Goal: Task Accomplishment & Management: Complete application form

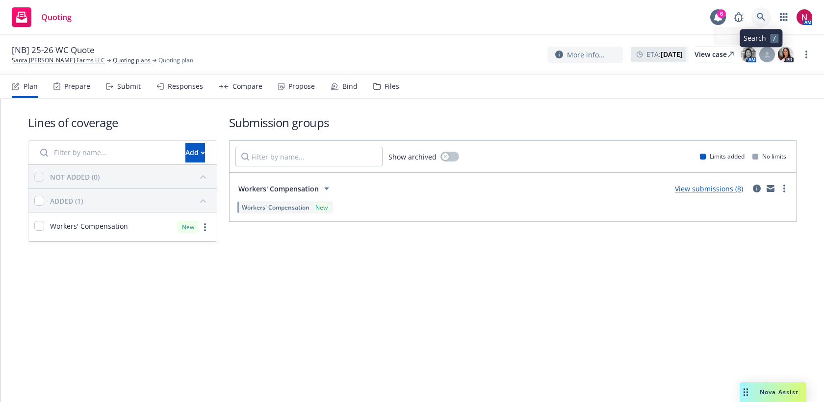
click at [765, 15] on icon at bounding box center [761, 17] width 9 height 9
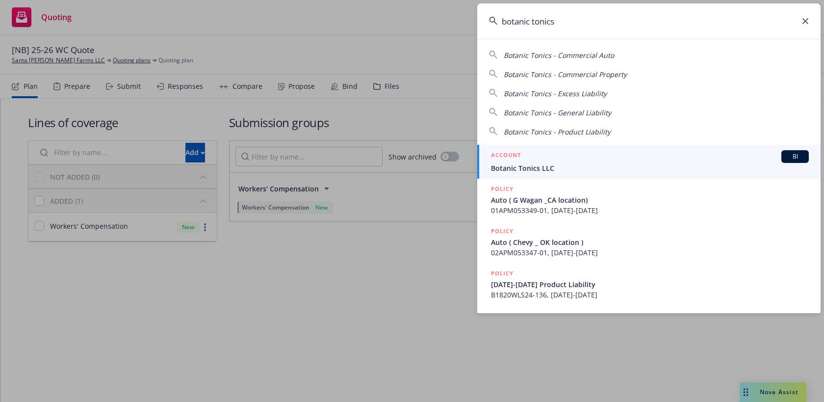
type input "botanic tonics"
click at [611, 168] on span "Botanic Tonics LLC" at bounding box center [650, 168] width 318 height 10
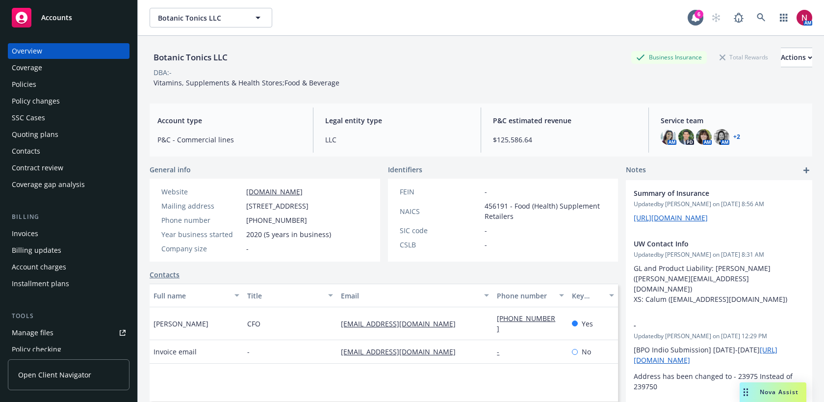
click at [24, 87] on div "Policies" at bounding box center [24, 85] width 25 height 16
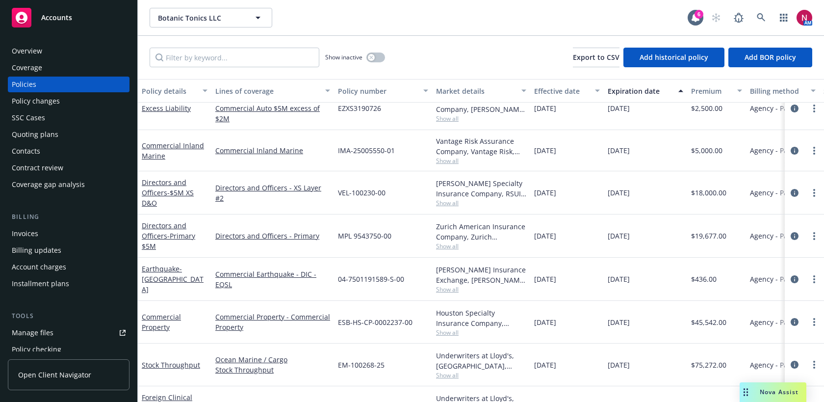
scroll to position [237, 0]
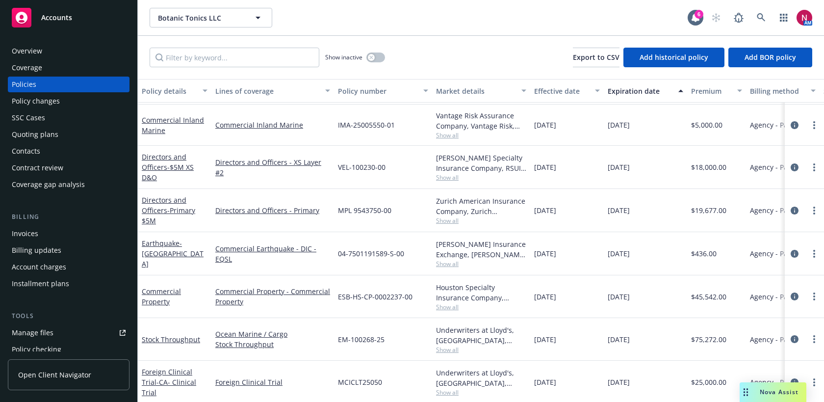
click at [371, 49] on div "Show inactive" at bounding box center [355, 58] width 60 height 20
click at [375, 59] on button "button" at bounding box center [375, 57] width 19 height 10
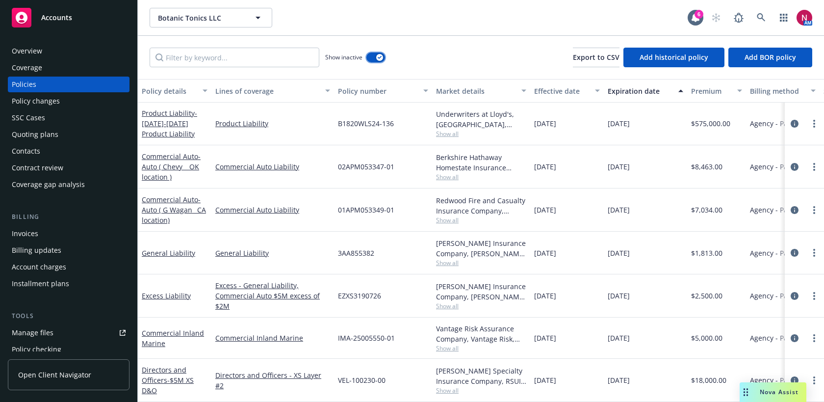
scroll to position [316, 0]
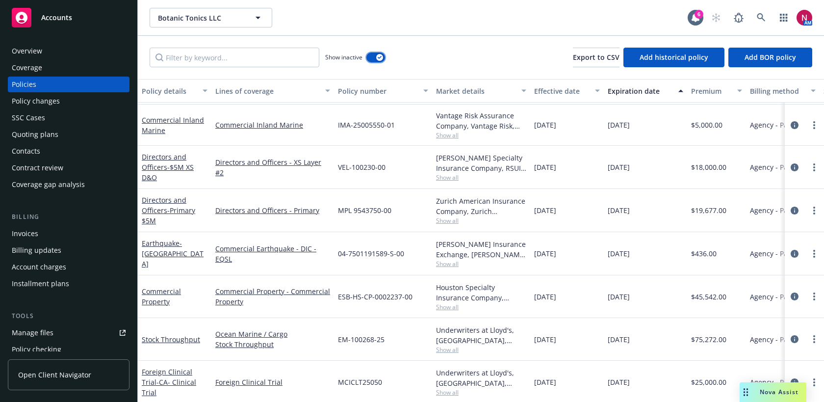
click at [381, 54] on div "button" at bounding box center [379, 57] width 7 height 7
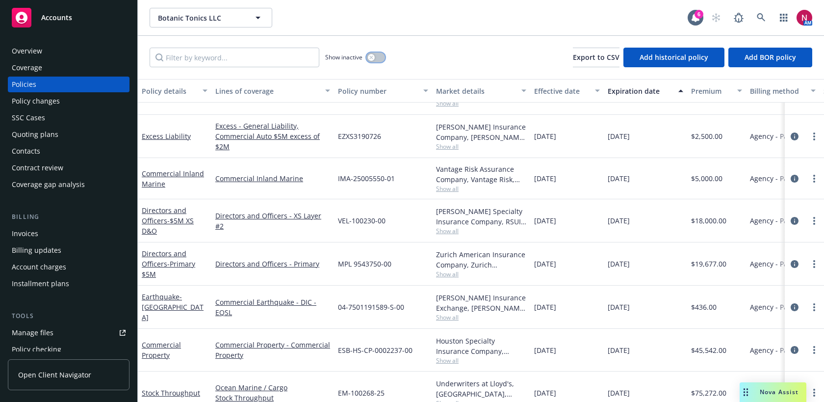
scroll to position [237, 0]
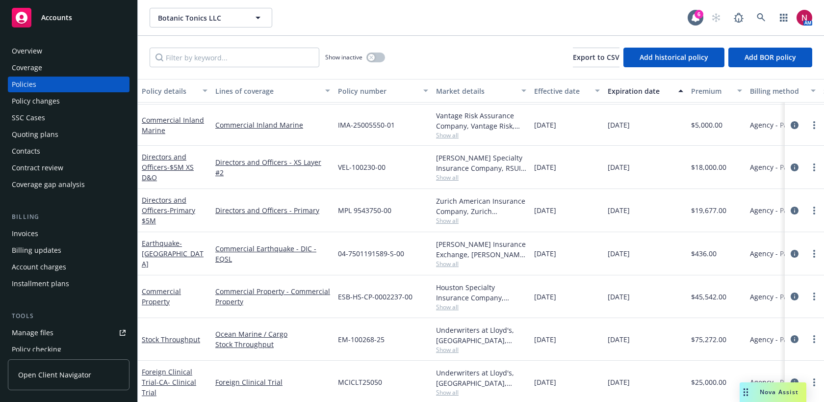
click at [20, 230] on div "Invoices" at bounding box center [25, 234] width 26 height 16
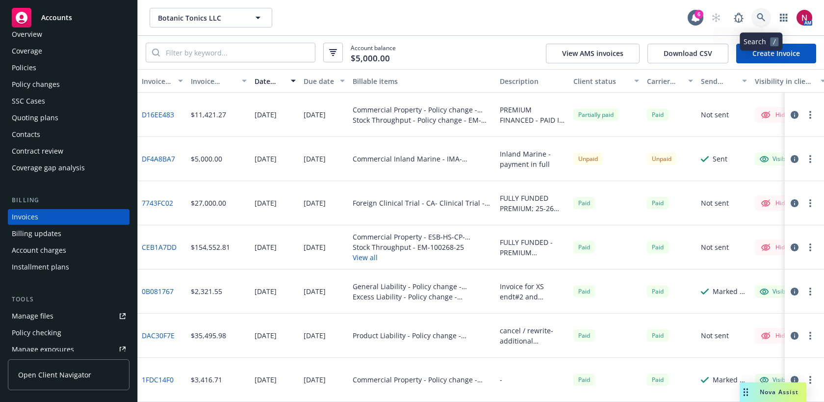
click at [763, 14] on icon at bounding box center [761, 17] width 9 height 9
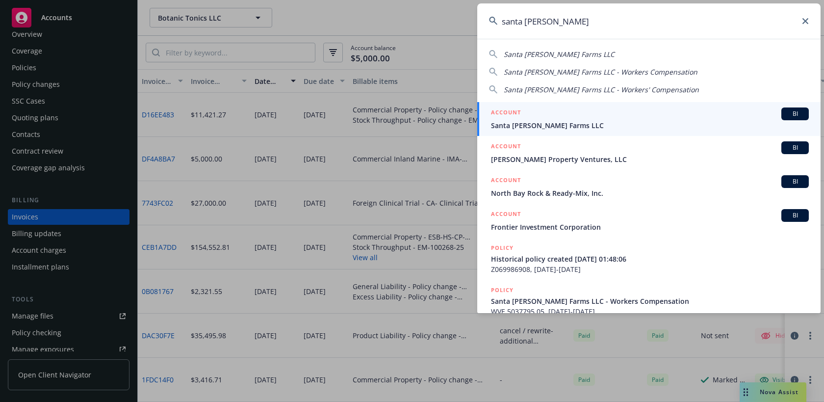
type input "santa rosa berr"
click at [685, 118] on div "ACCOUNT BI" at bounding box center [650, 113] width 318 height 13
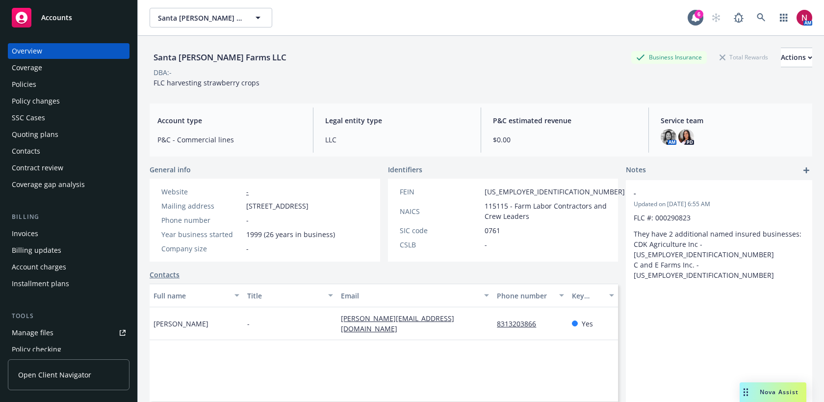
click at [46, 131] on div "Quoting plans" at bounding box center [35, 135] width 47 height 16
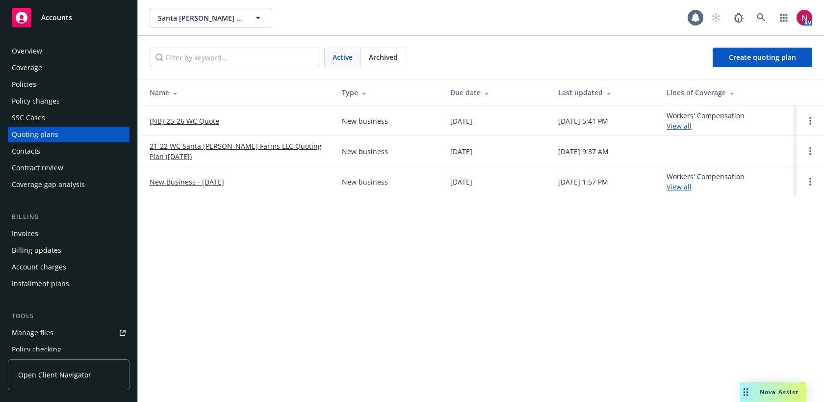
click at [206, 120] on link "[NB] 25-26 WC Quote" at bounding box center [185, 121] width 70 height 10
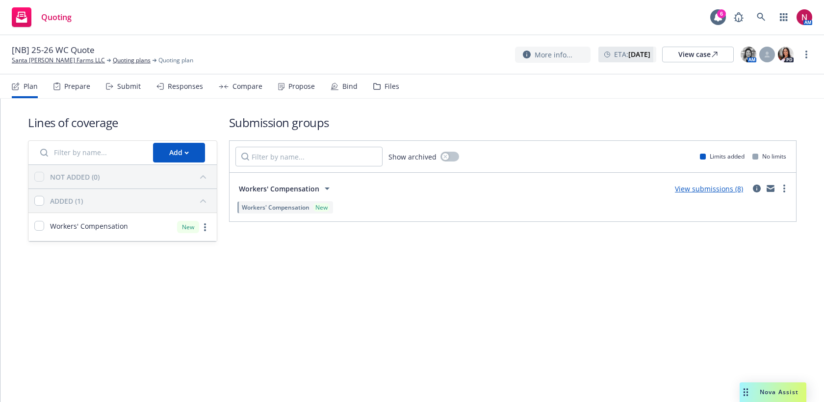
click at [130, 87] on div "Submit" at bounding box center [129, 86] width 24 height 8
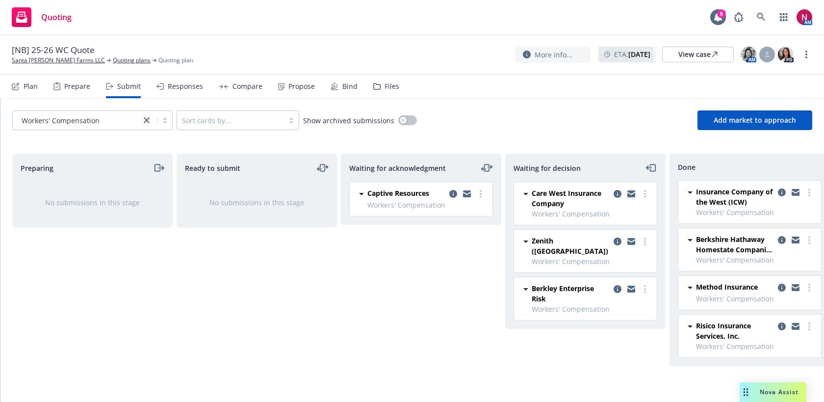
click at [633, 193] on icon "copy logging email" at bounding box center [631, 193] width 8 height 7
